Goal: Find specific page/section: Find specific page/section

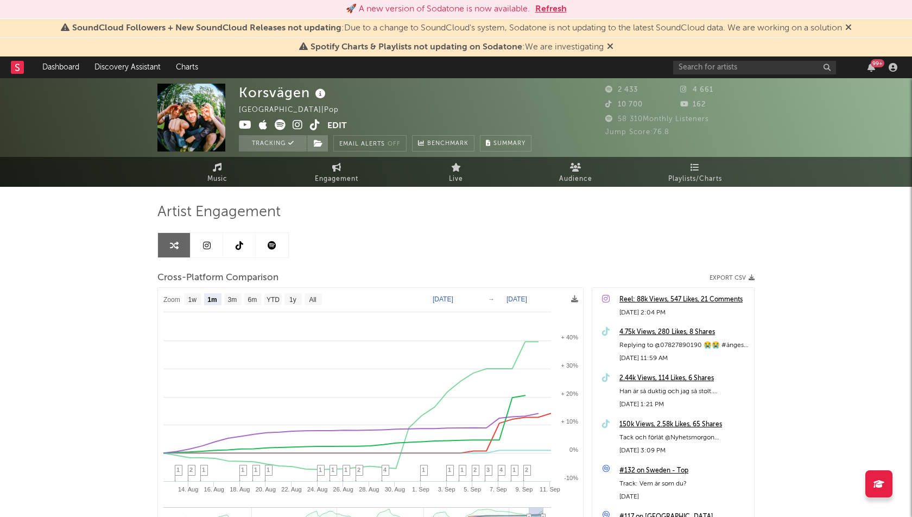
select select "1m"
click at [55, 69] on link "Dashboard" at bounding box center [61, 67] width 52 height 22
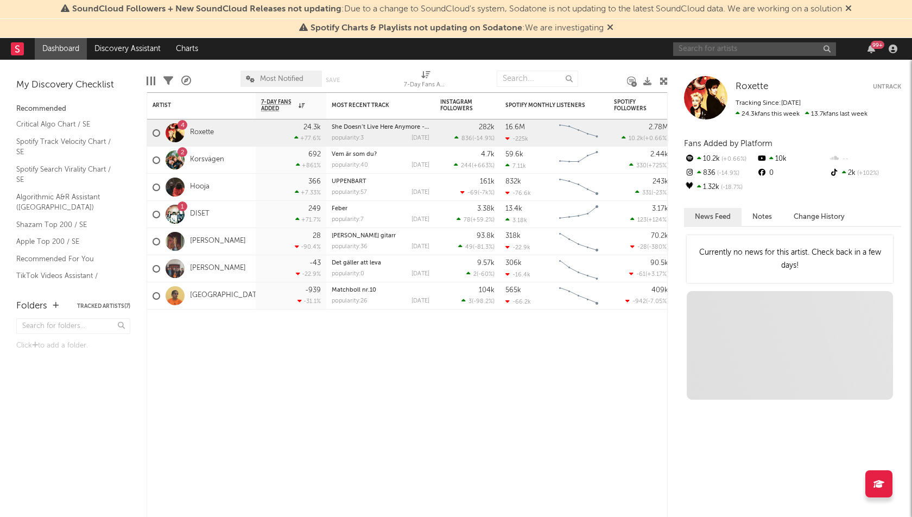
click at [715, 52] on input "text" at bounding box center [754, 49] width 163 height 14
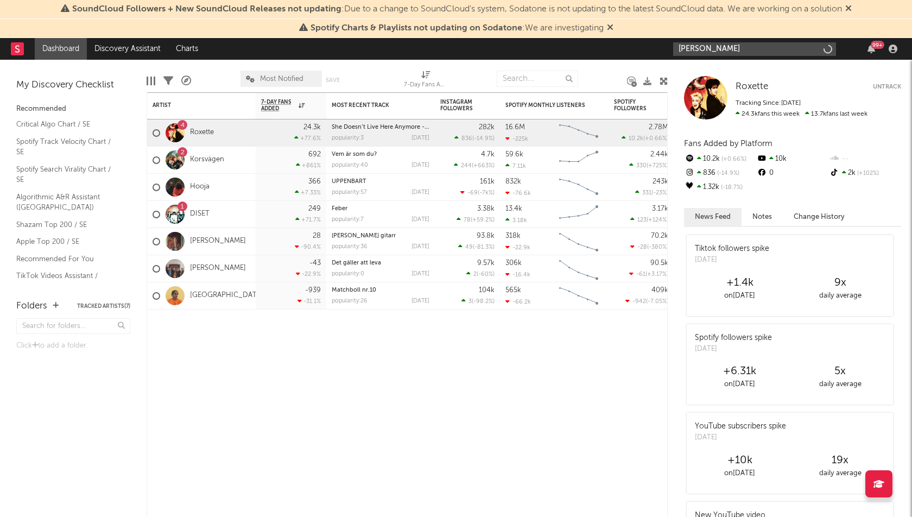
type input "[PERSON_NAME]"
click at [743, 56] on div "[PERSON_NAME] 99 +" at bounding box center [787, 49] width 228 height 22
click at [742, 48] on input "[PERSON_NAME]" at bounding box center [754, 49] width 163 height 14
click at [826, 49] on icon "button" at bounding box center [826, 49] width 5 height 7
click at [424, 431] on div "Artist Notifications 7-Day Fans Added WoW % Change Most Recent Track Popularity…" at bounding box center [407, 304] width 521 height 425
